Goal: Task Accomplishment & Management: Use online tool/utility

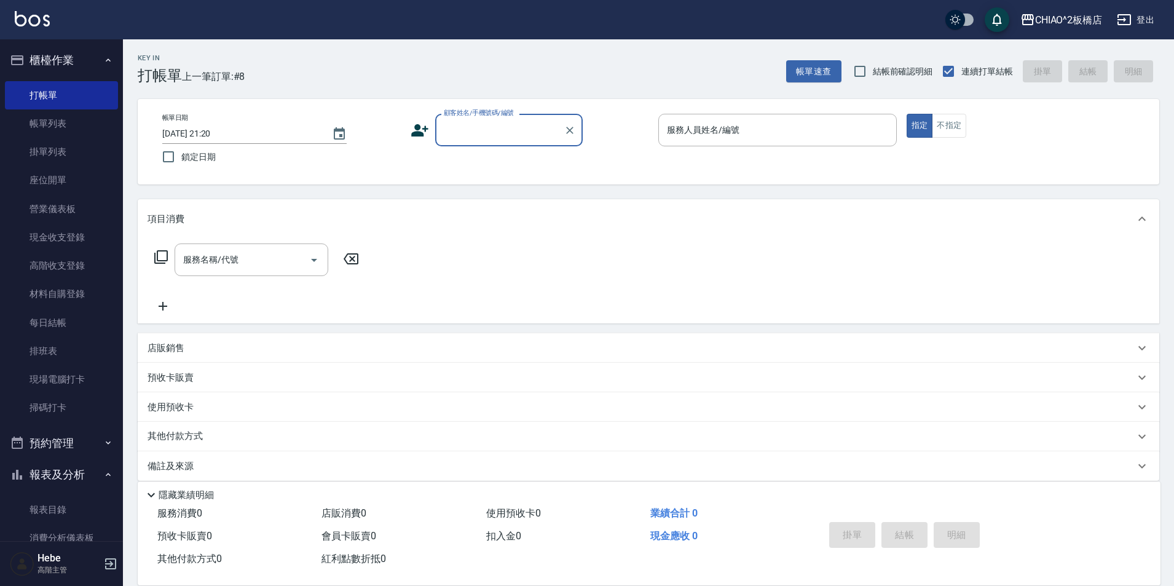
click at [473, 135] on input "顧客姓名/手機號碼/編號" at bounding box center [500, 130] width 118 height 22
type input "m"
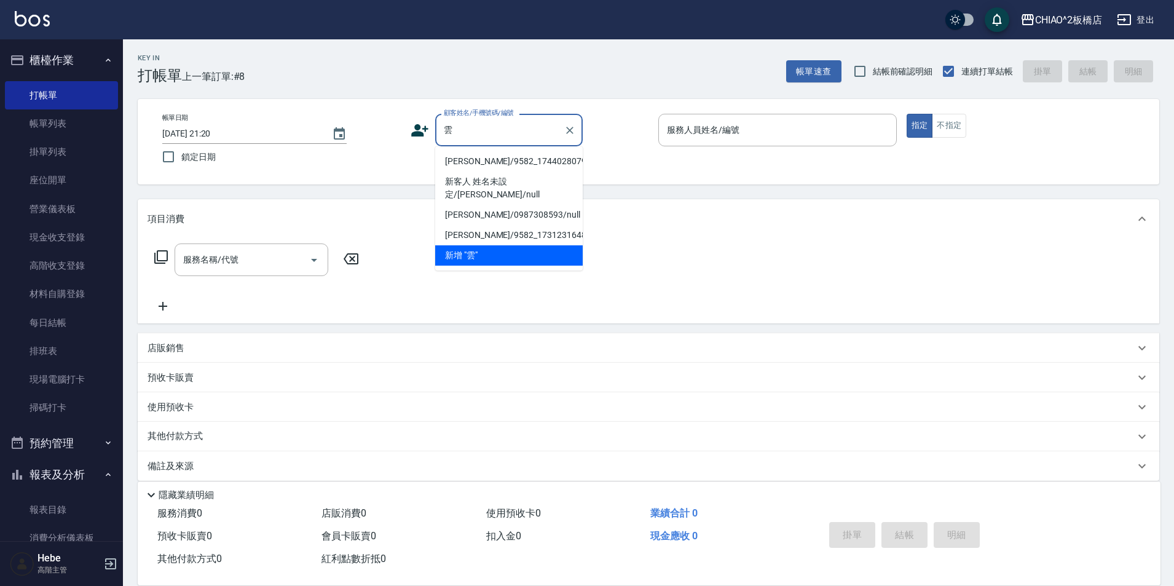
type input "[PERSON_NAME]"
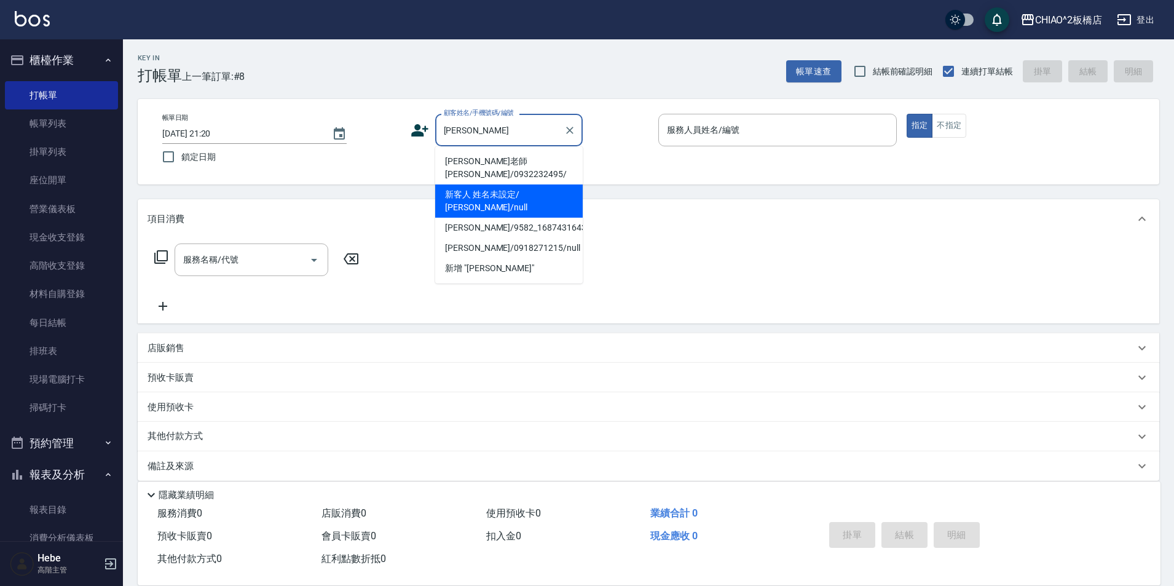
click at [465, 140] on input "[PERSON_NAME]" at bounding box center [500, 130] width 118 height 22
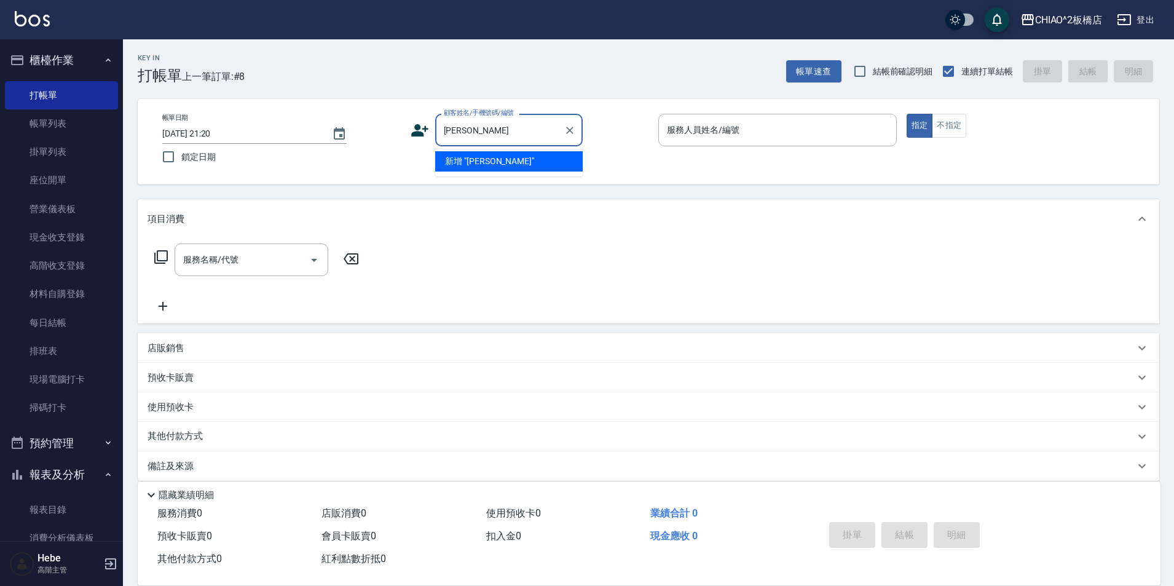
type input "昀"
type input "f"
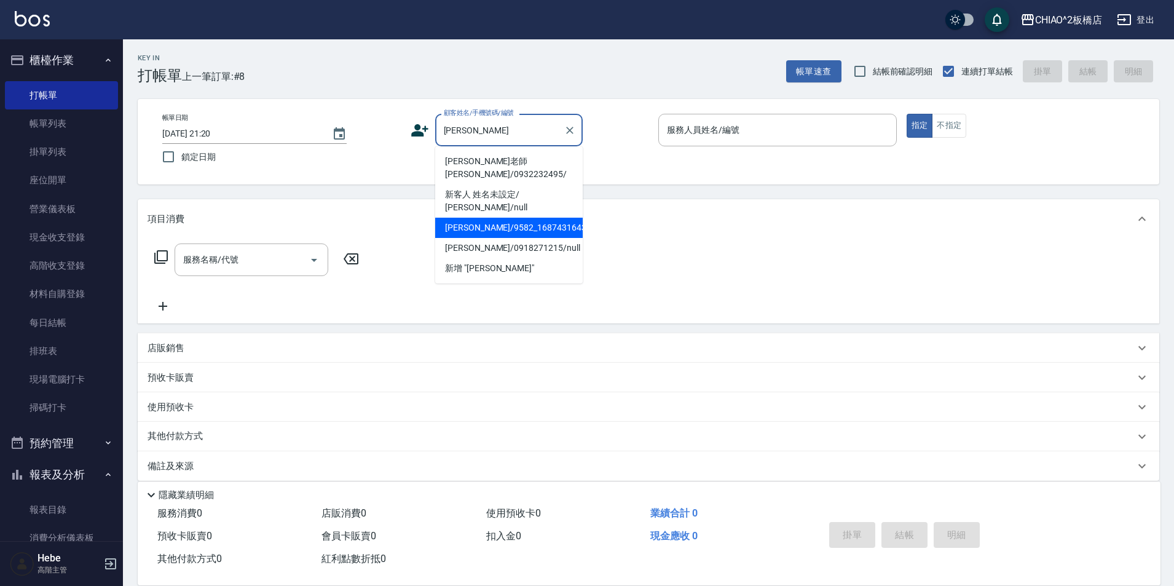
click at [497, 218] on li "[PERSON_NAME]/9582_1687431643/null" at bounding box center [508, 228] width 147 height 20
type input "[PERSON_NAME]/9582_1687431643/null"
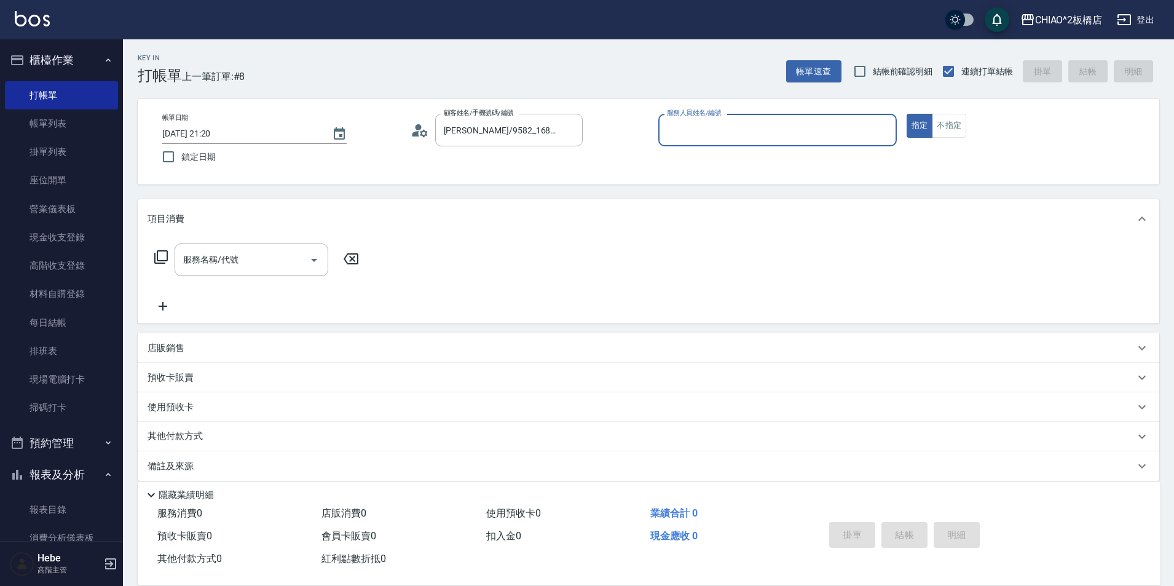
type input "Hebe(無代號)"
click at [419, 132] on icon at bounding box center [419, 130] width 18 height 18
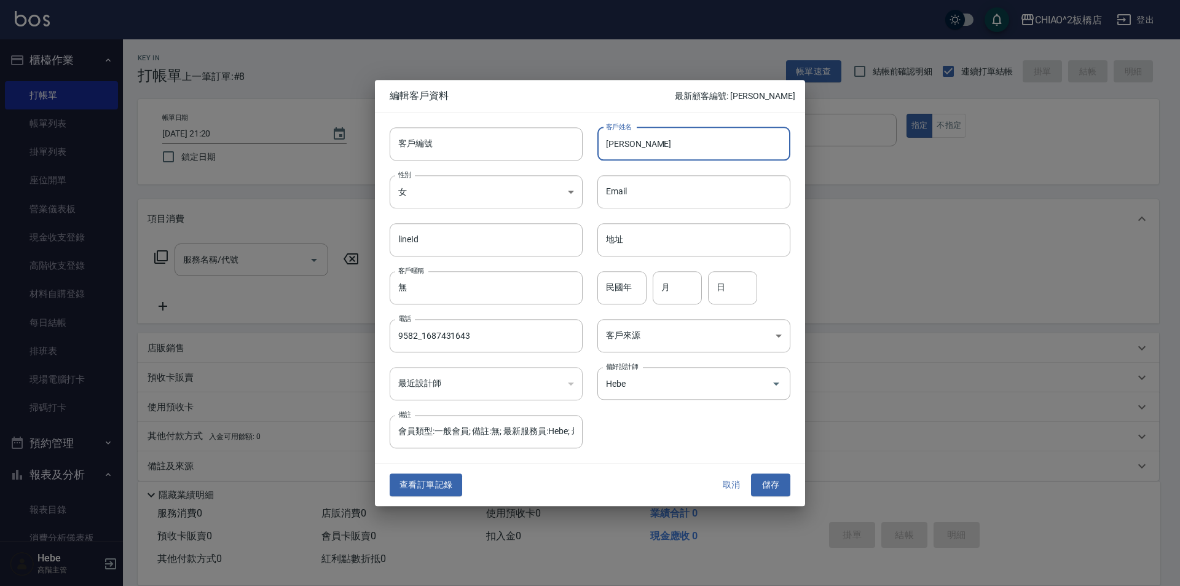
click at [612, 142] on input "[PERSON_NAME]" at bounding box center [693, 143] width 193 height 33
type input "[PERSON_NAME]"
click at [501, 380] on div "​" at bounding box center [486, 383] width 193 height 33
click at [433, 386] on div "​" at bounding box center [486, 383] width 193 height 33
drag, startPoint x: 463, startPoint y: 380, endPoint x: 522, endPoint y: 382, distance: 59.0
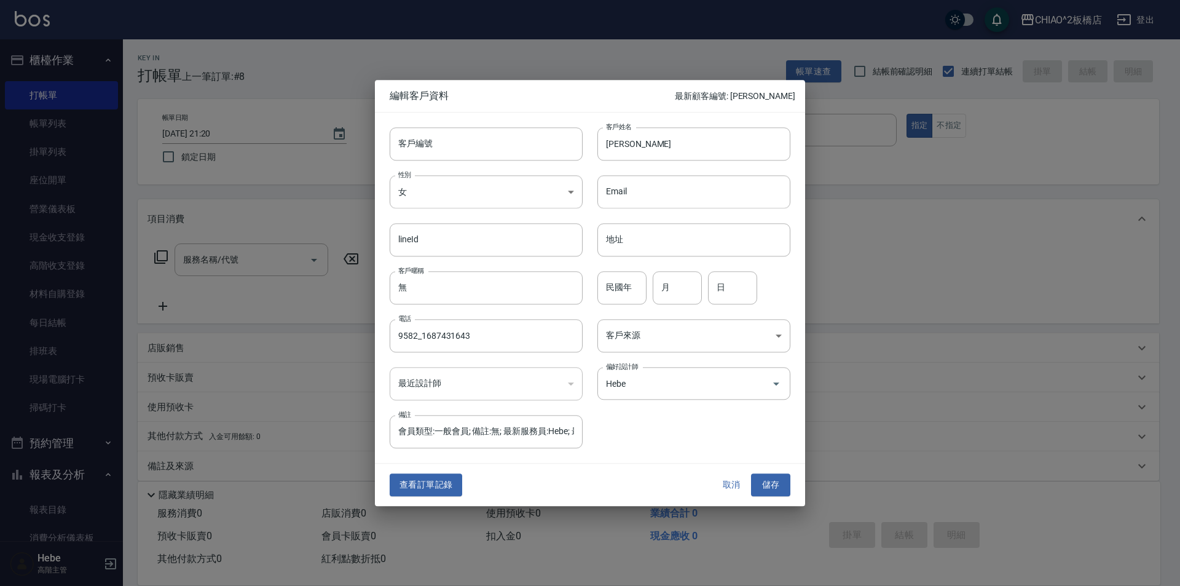
click at [461, 382] on div "​" at bounding box center [486, 383] width 193 height 33
click at [660, 333] on body "CHIAO^2板橋店 登出 櫃檯作業 打帳單 帳單列表 掛單列表 座位開單 營業儀表板 現金收支登錄 高階收支登錄 材料自購登錄 每日結帳 排班表 現場電腦打…" at bounding box center [590, 299] width 1180 height 599
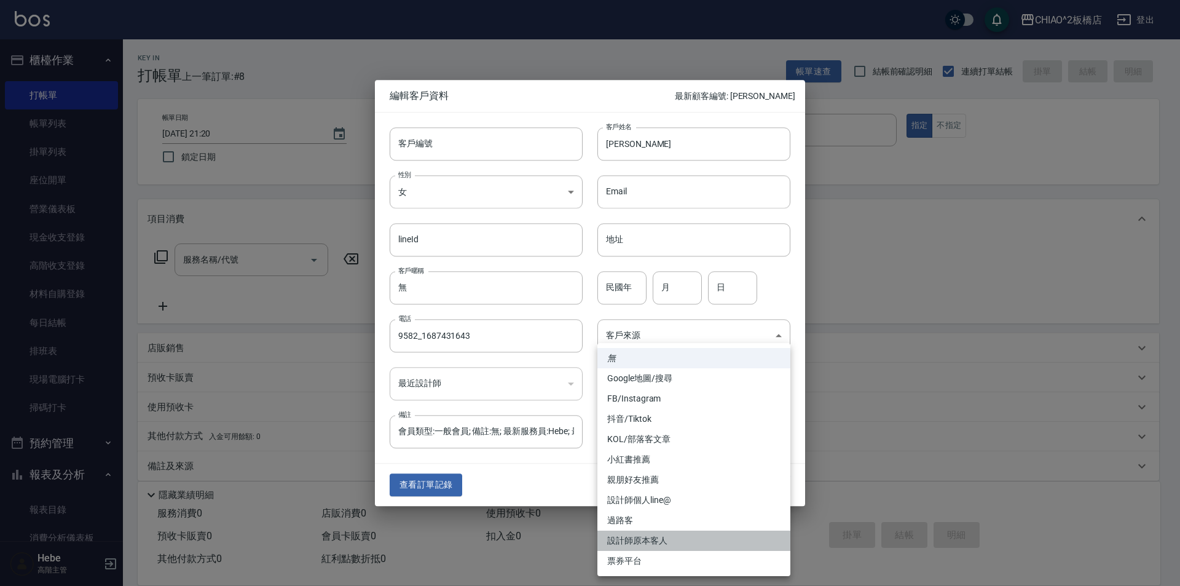
click at [645, 541] on li "設計師原本客人" at bounding box center [693, 540] width 193 height 20
type input "設計師原本客人"
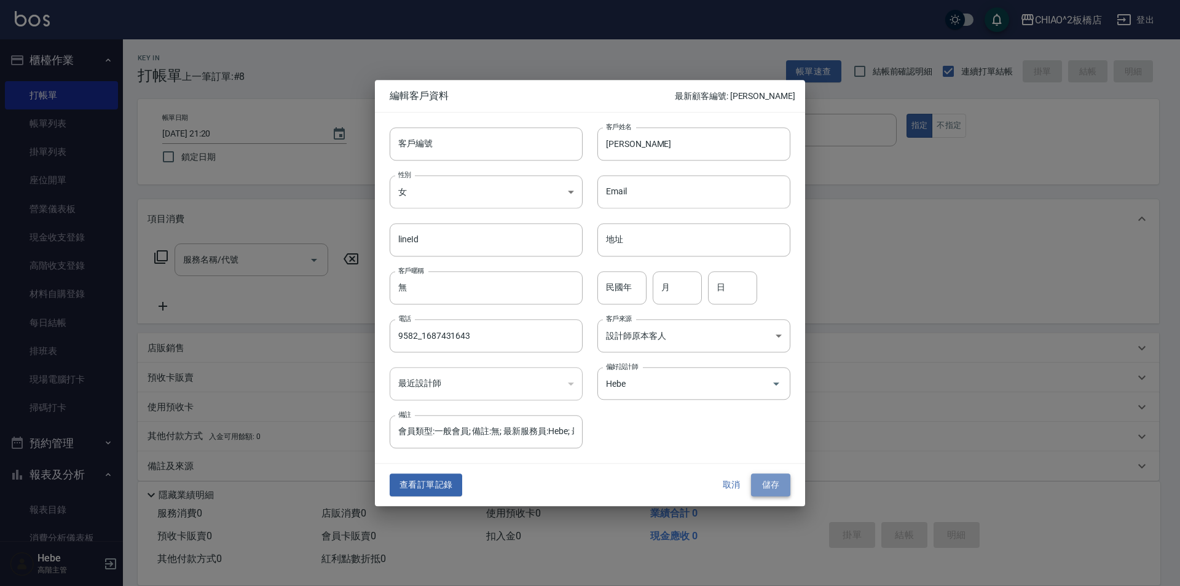
click at [772, 487] on button "儲存" at bounding box center [770, 485] width 39 height 23
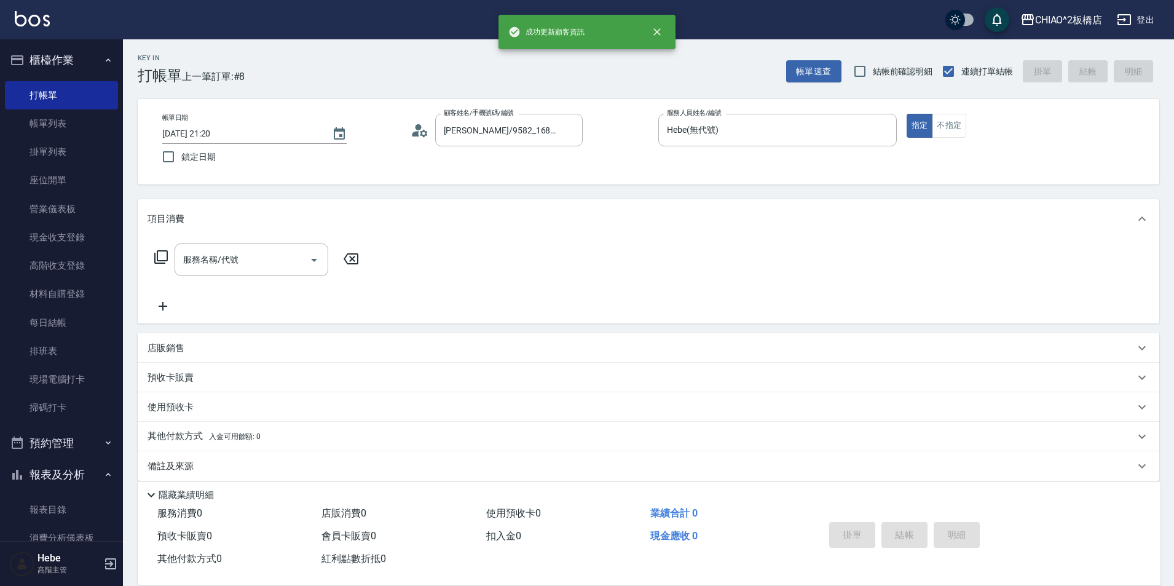
click at [416, 130] on icon at bounding box center [419, 130] width 18 height 18
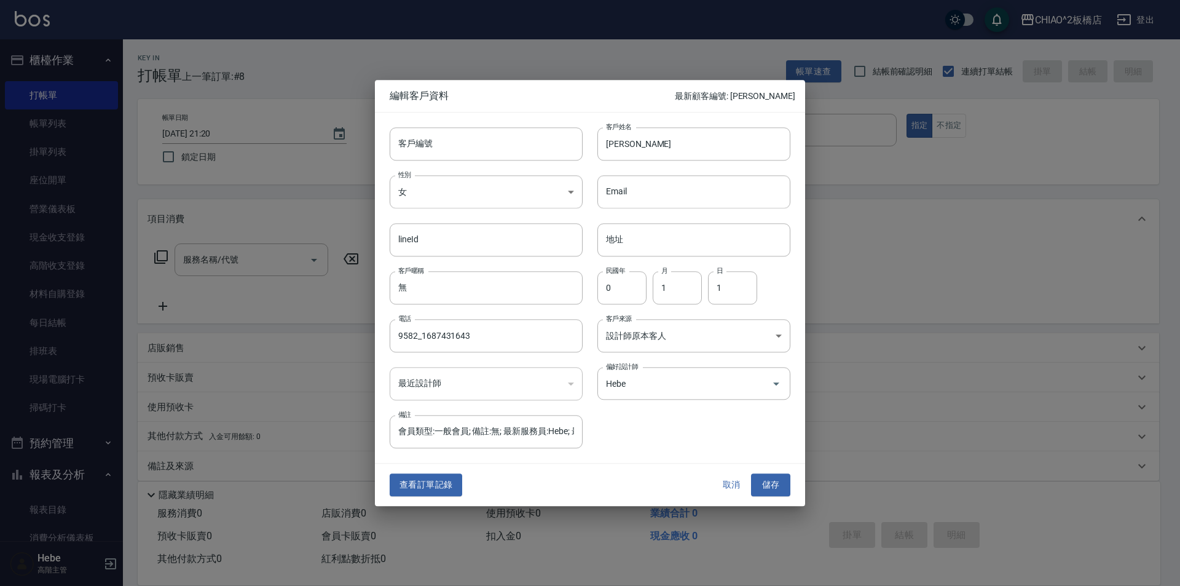
click at [442, 476] on button "查看訂單記錄" at bounding box center [426, 485] width 73 height 23
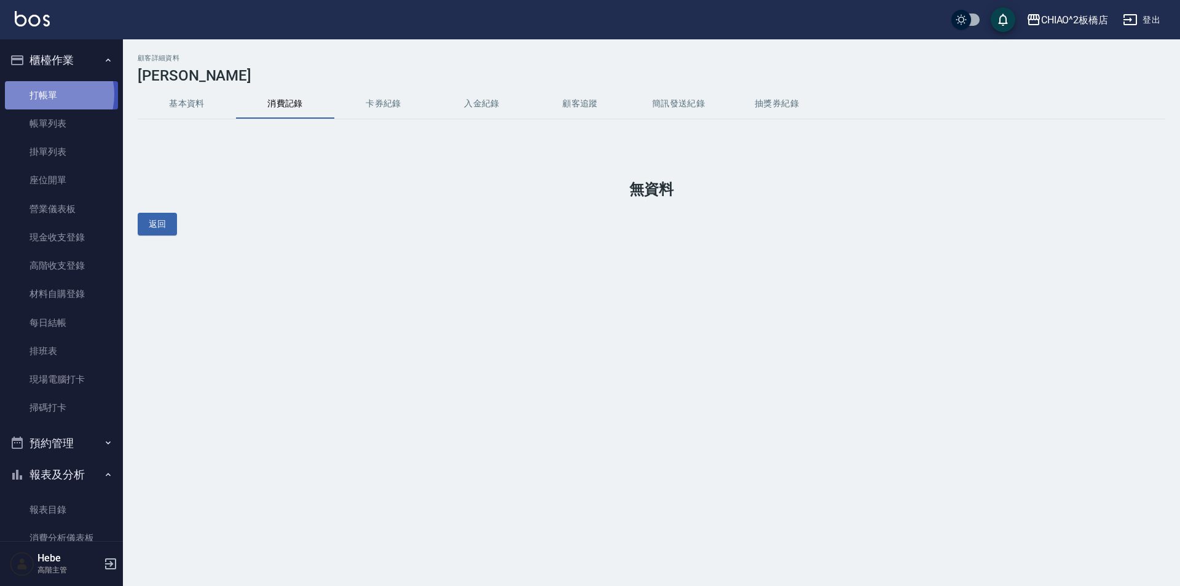
click at [42, 94] on link "打帳單" at bounding box center [61, 95] width 113 height 28
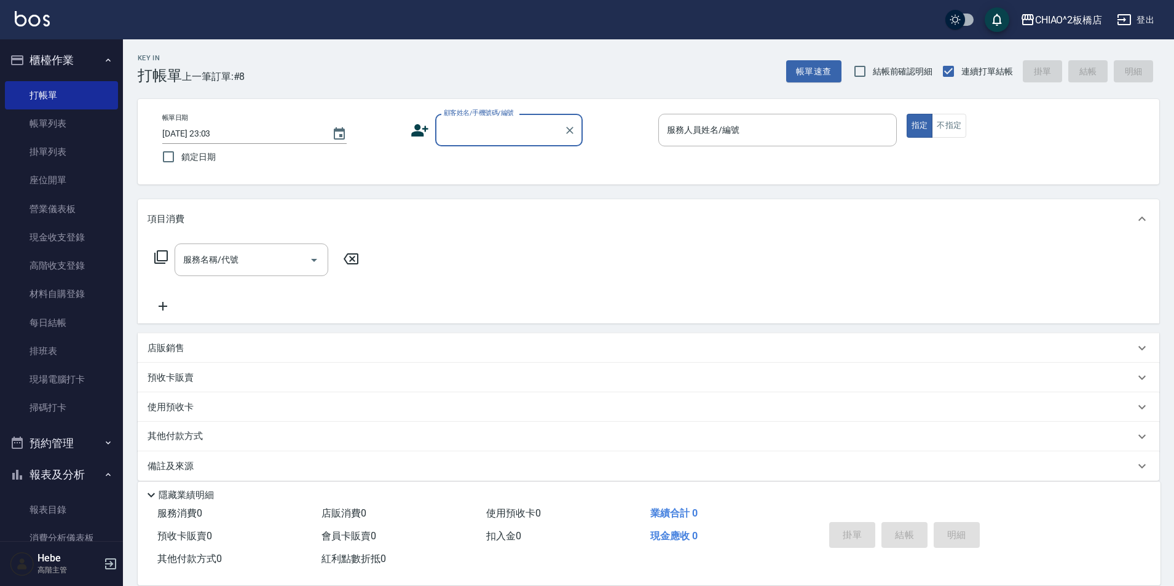
click at [477, 124] on input "顧客姓名/手機號碼/編號" at bounding box center [500, 130] width 118 height 22
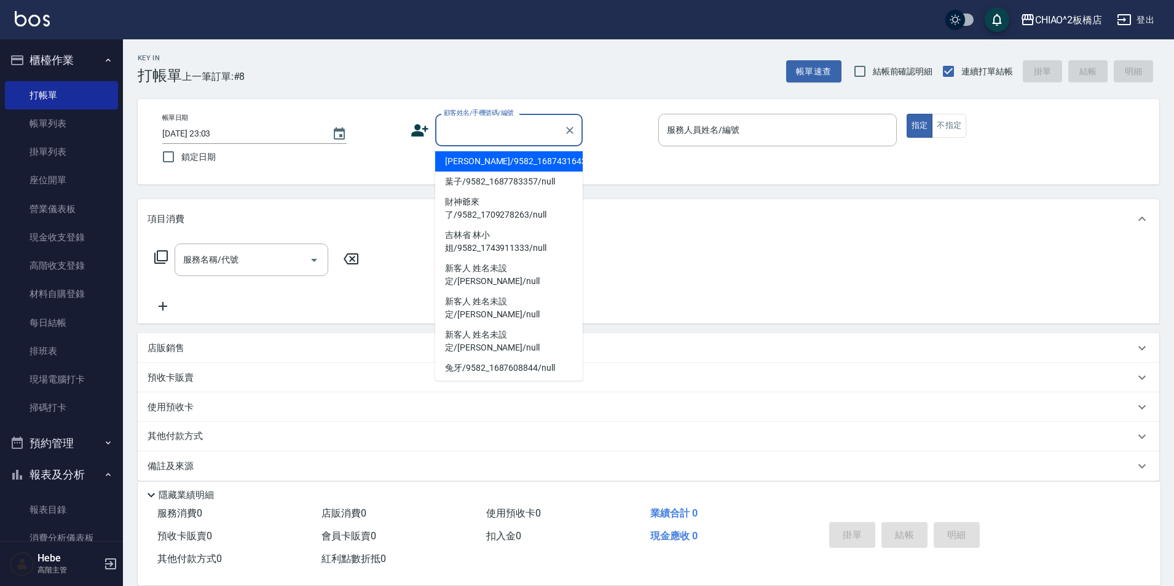
click at [472, 162] on li "[PERSON_NAME]/9582_1687431643/" at bounding box center [508, 161] width 147 height 20
type input "[PERSON_NAME]/9582_1687431643/"
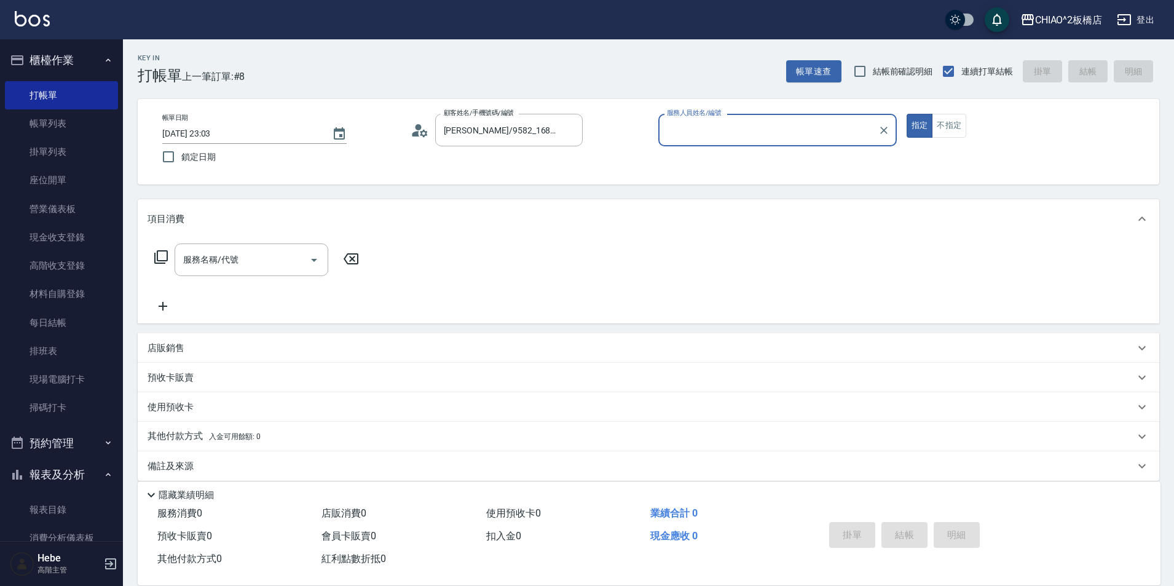
type input "Hebe(無代號)"
click at [230, 257] on div "服務名稱/代號 服務名稱/代號" at bounding box center [252, 259] width 154 height 33
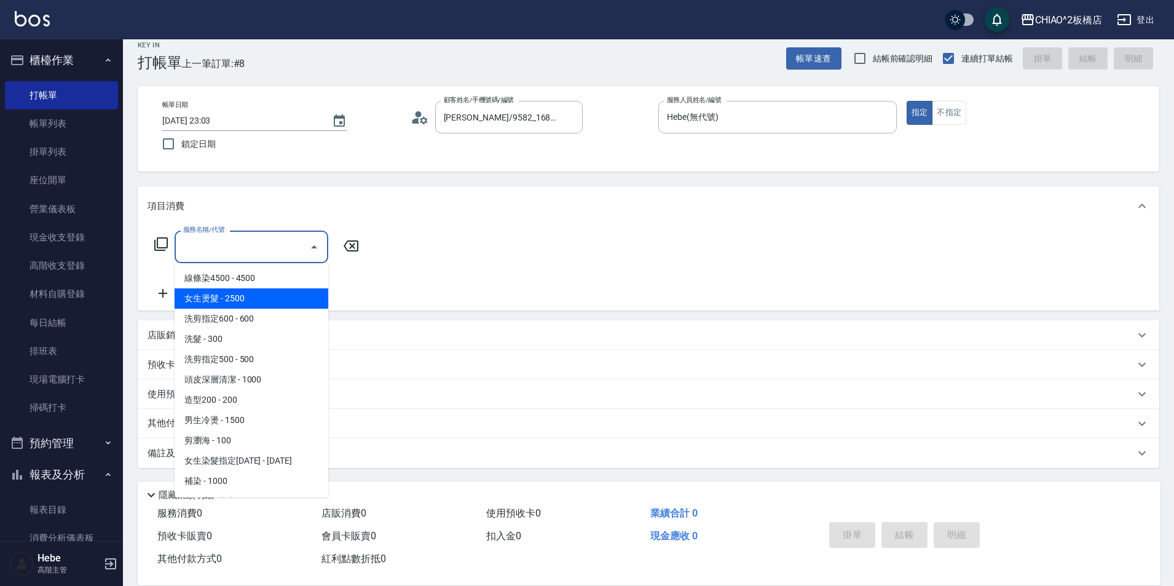
click at [259, 297] on span "女生燙髮 - 2500" at bounding box center [252, 298] width 154 height 20
type input "女生燙髮(96677)"
